Goal: Book appointment/travel/reservation

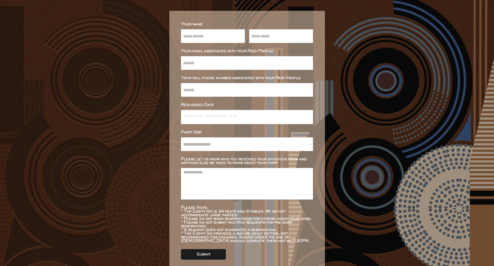
scroll to position [50, 0]
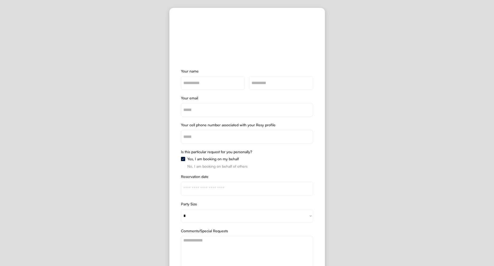
select select "*"
click at [183, 166] on img at bounding box center [183, 166] width 4 height 4
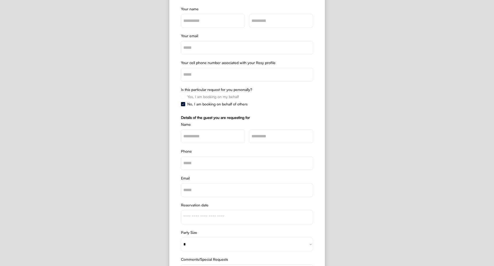
scroll to position [74, 0]
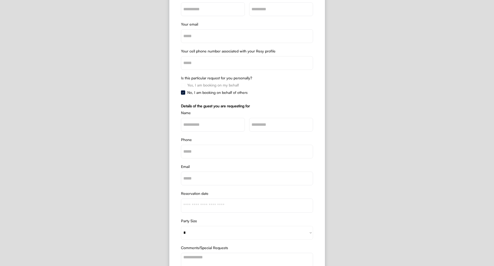
click at [204, 123] on input "input" at bounding box center [213, 125] width 64 height 14
click at [267, 123] on input "input" at bounding box center [281, 125] width 64 height 14
click at [230, 149] on input "input" at bounding box center [247, 152] width 132 height 14
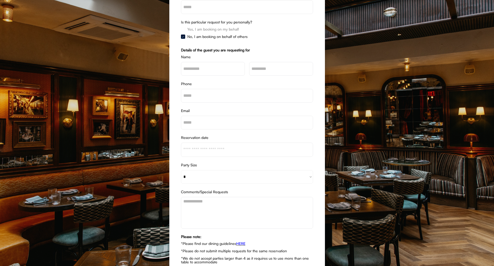
click at [222, 158] on div "Reservation date" at bounding box center [247, 149] width 132 height 27
click at [220, 152] on input "text" at bounding box center [246, 150] width 127 height 14
click at [205, 138] on div "Reservation date" at bounding box center [247, 138] width 132 height 4
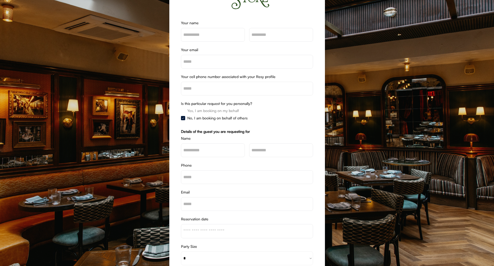
scroll to position [19, 0]
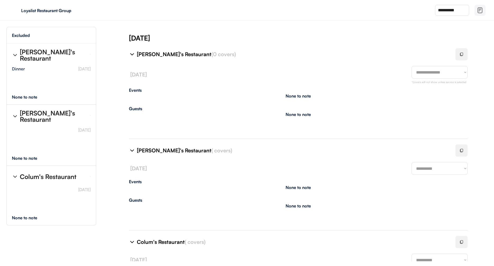
select select "********"
